Goal: Information Seeking & Learning: Check status

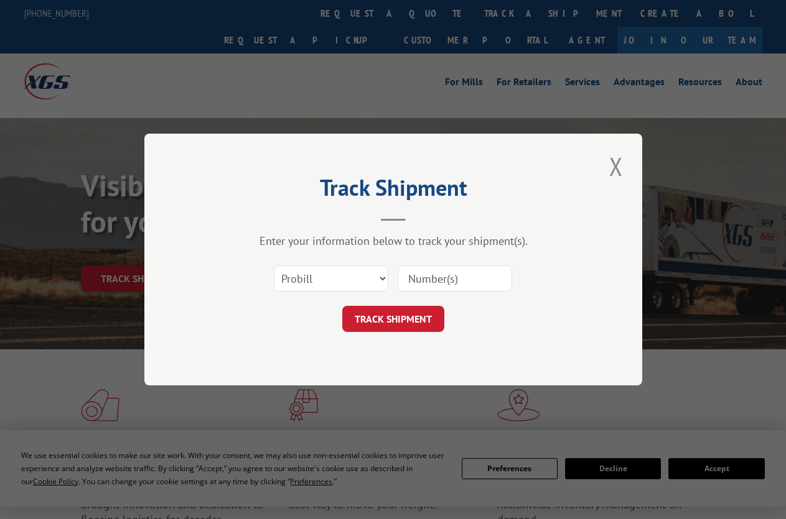
click at [382, 278] on select "Select category... Probill BOL PO" at bounding box center [331, 279] width 114 height 26
select select "bol"
click option "BOL" at bounding box center [0, 0] width 0 height 0
click at [485, 275] on input at bounding box center [455, 279] width 114 height 26
type input "5957628"
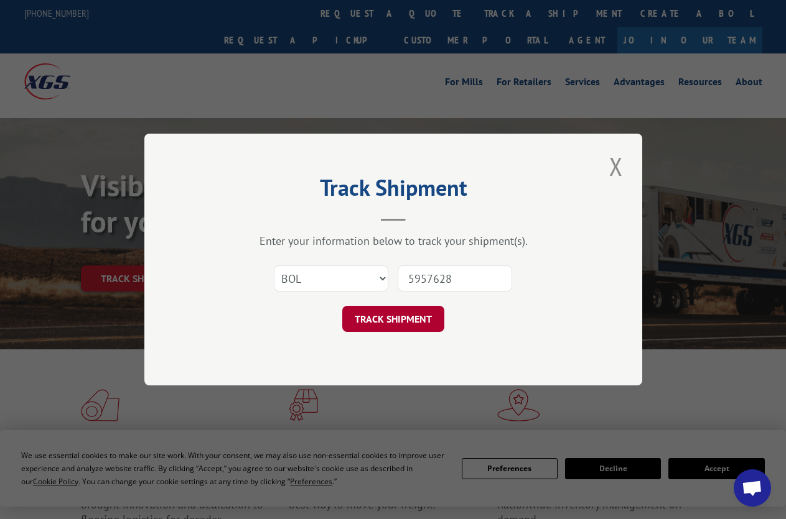
click at [384, 325] on button "TRACK SHIPMENT" at bounding box center [393, 319] width 102 height 26
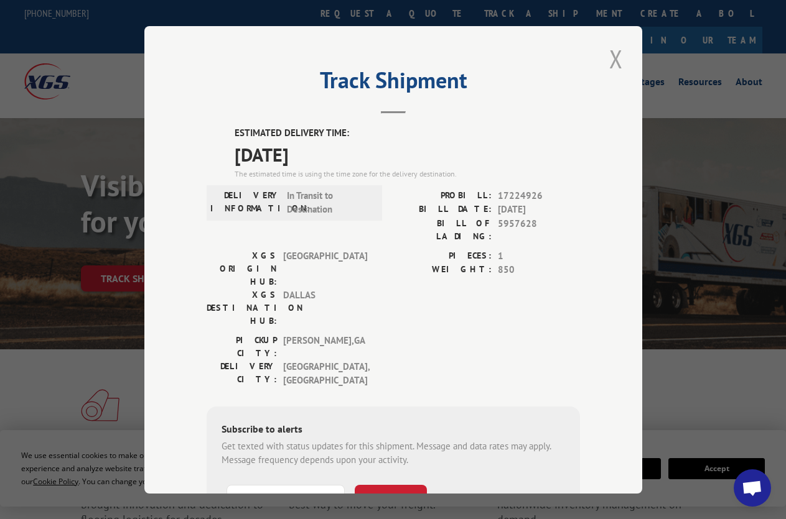
click at [605, 52] on button "Close modal" at bounding box center [615, 59] width 21 height 34
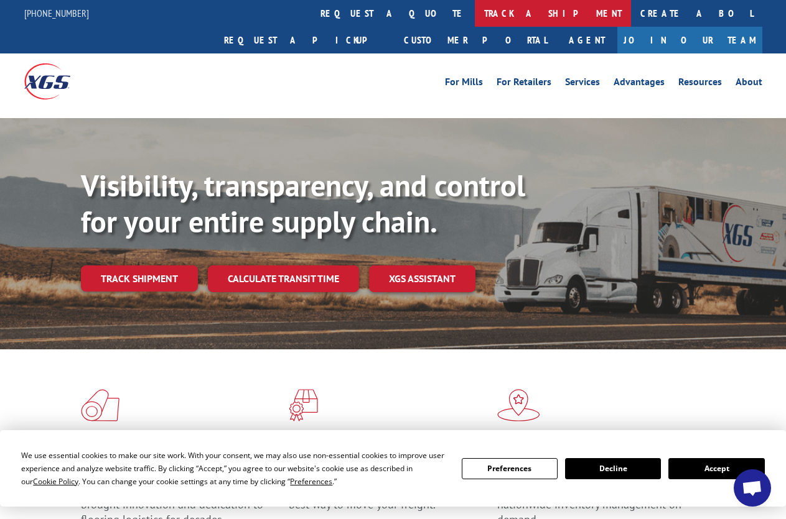
click at [475, 16] on link "track a shipment" at bounding box center [553, 13] width 156 height 27
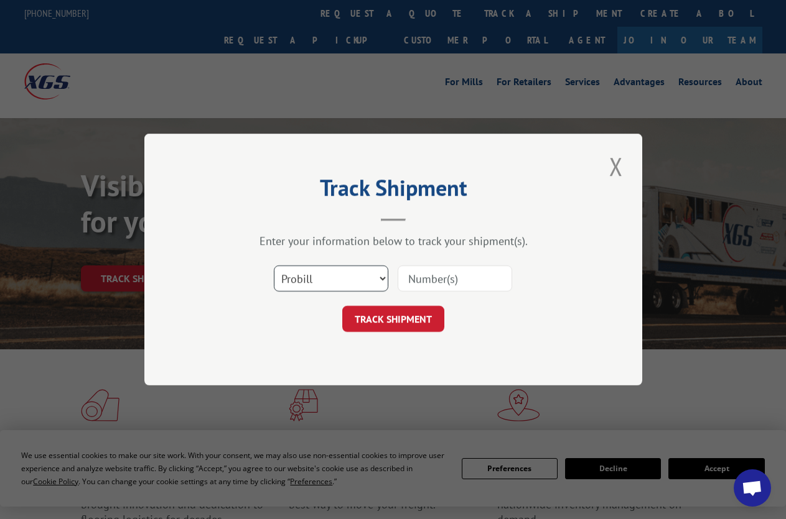
click at [381, 282] on select "Select category... Probill BOL PO" at bounding box center [331, 279] width 114 height 26
select select "bol"
click option "BOL" at bounding box center [0, 0] width 0 height 0
click at [467, 283] on input at bounding box center [455, 279] width 114 height 26
type input "5957638"
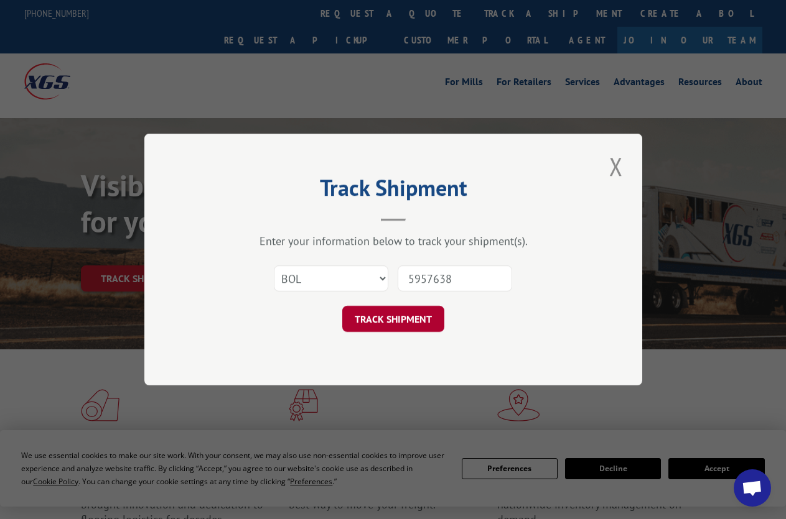
click at [417, 315] on button "TRACK SHIPMENT" at bounding box center [393, 319] width 102 height 26
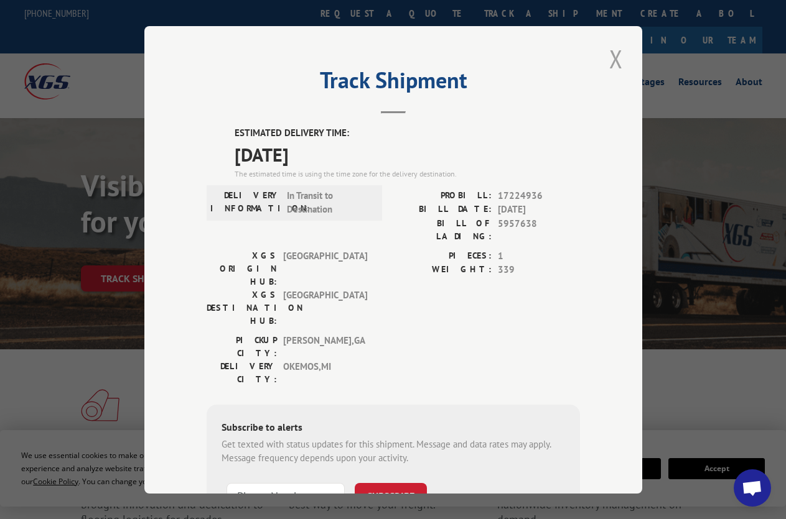
click at [608, 54] on button "Close modal" at bounding box center [615, 59] width 21 height 34
